Goal: Information Seeking & Learning: Find specific fact

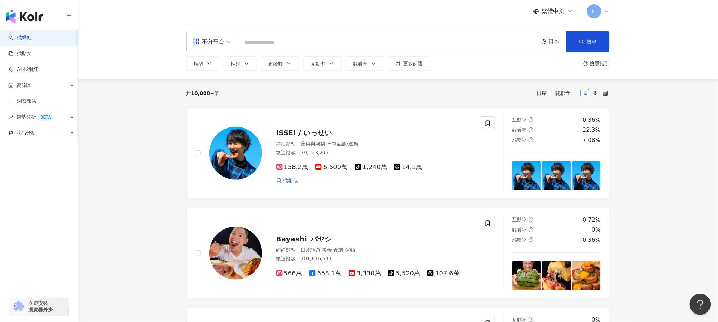
click at [558, 36] on div "日本" at bounding box center [553, 41] width 25 height 20
click at [507, 94] on div "台灣" at bounding box center [502, 92] width 10 height 13
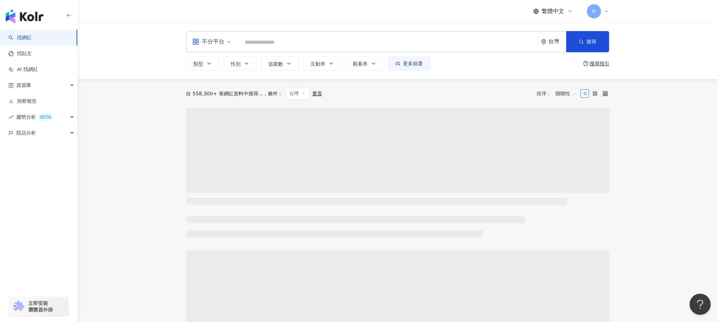
click at [217, 42] on div "不分平台" at bounding box center [208, 41] width 32 height 11
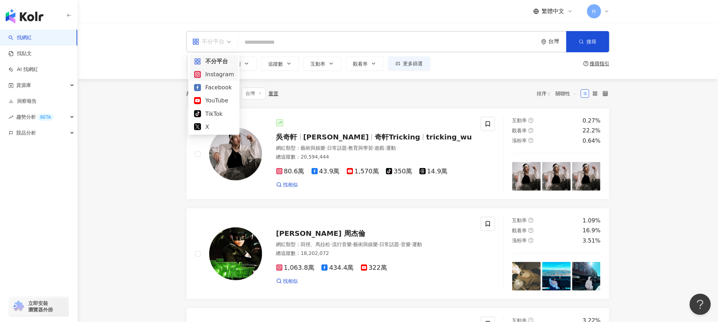
click at [218, 77] on div "Instagram" at bounding box center [214, 74] width 40 height 9
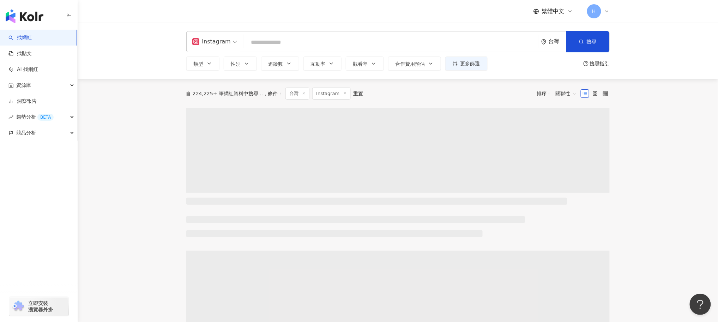
click at [274, 42] on input "search" at bounding box center [391, 42] width 288 height 13
paste input "**********"
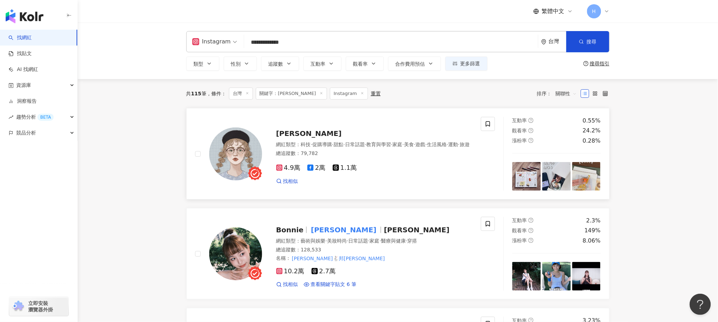
scroll to position [53, 0]
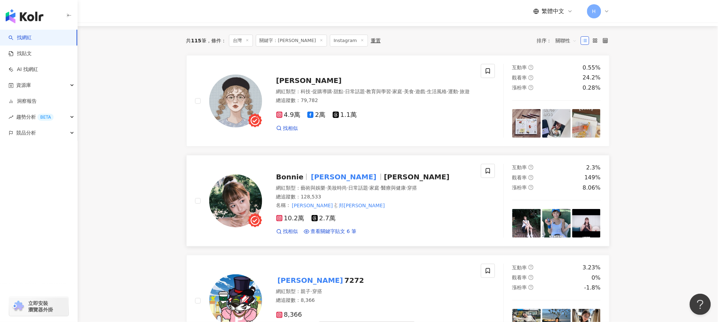
type input "**********"
click at [314, 178] on mark "寶妮" at bounding box center [344, 176] width 68 height 11
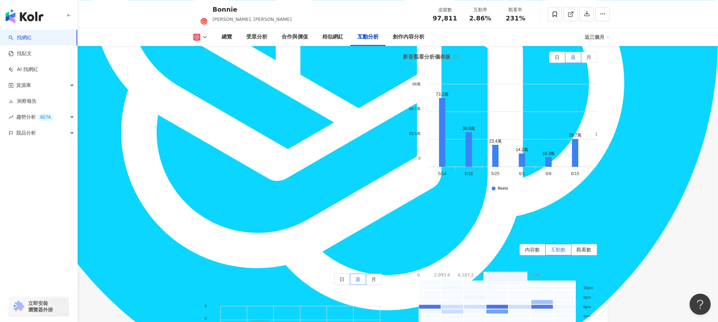
scroll to position [1535, 0]
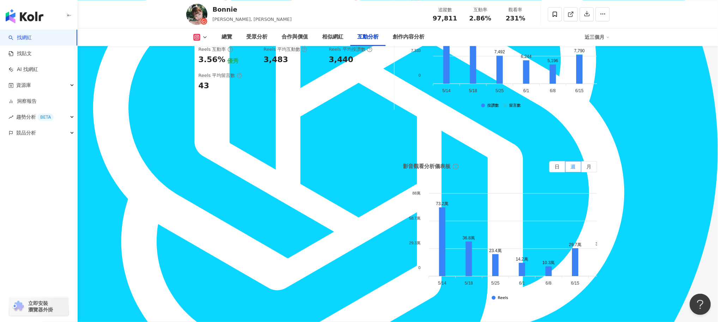
drag, startPoint x: 297, startPoint y: 169, endPoint x: 343, endPoint y: 170, distance: 46.3
type textarea "*******"
click at [343, 170] on div "226,037" at bounding box center [340, 174] width 90 height 11
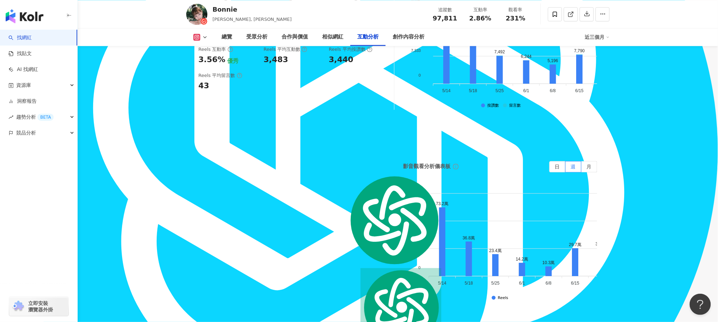
copy div "226,037"
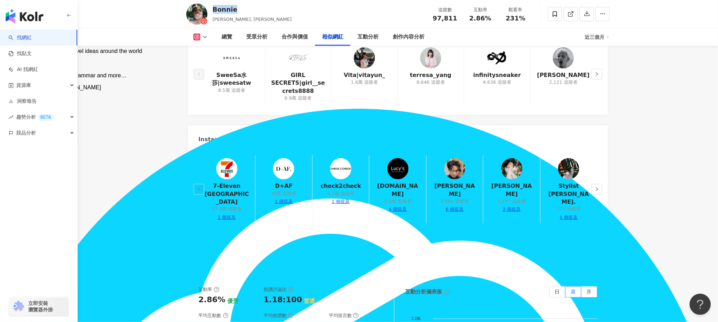
drag, startPoint x: 238, startPoint y: 7, endPoint x: 213, endPoint y: 7, distance: 24.4
click at [213, 7] on div "[PERSON_NAME], [PERSON_NAME] 追蹤數 97,811 互動率 2.86% 觀看率 231%" at bounding box center [398, 14] width 452 height 28
copy div "Bonnie"
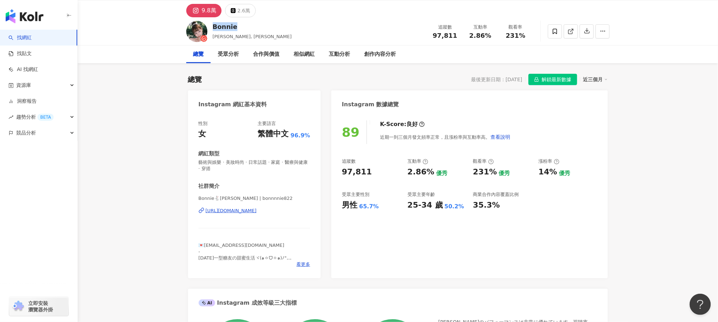
scroll to position [0, 0]
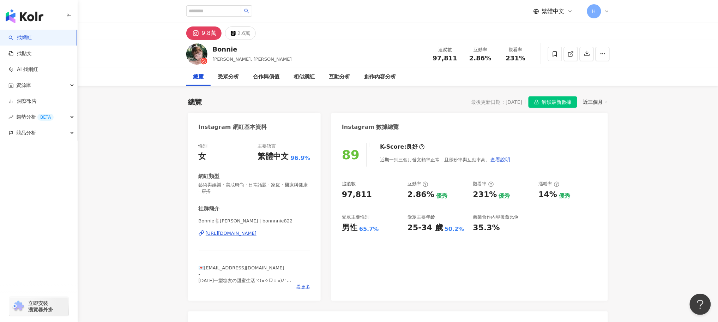
click at [198, 222] on div "性別 女 主要語言 繁體中文 96.9% 網紅類型 藝術與娛樂 · 美妝時尚 · 日常話題 · 家庭 · 醫療與健康 · 穿搭 社群簡介 [PERSON_NA…" at bounding box center [254, 218] width 133 height 165
drag, startPoint x: 200, startPoint y: 222, endPoint x: 240, endPoint y: 222, distance: 40.2
click at [240, 222] on span "Bonnie🐇[PERSON_NAME] | bonnnnie822" at bounding box center [255, 221] width 112 height 6
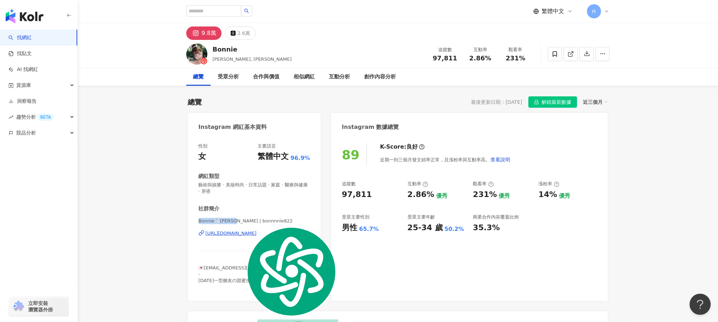
copy span "Bonnie🐇[PERSON_NAME] |"
